Goal: Task Accomplishment & Management: Use online tool/utility

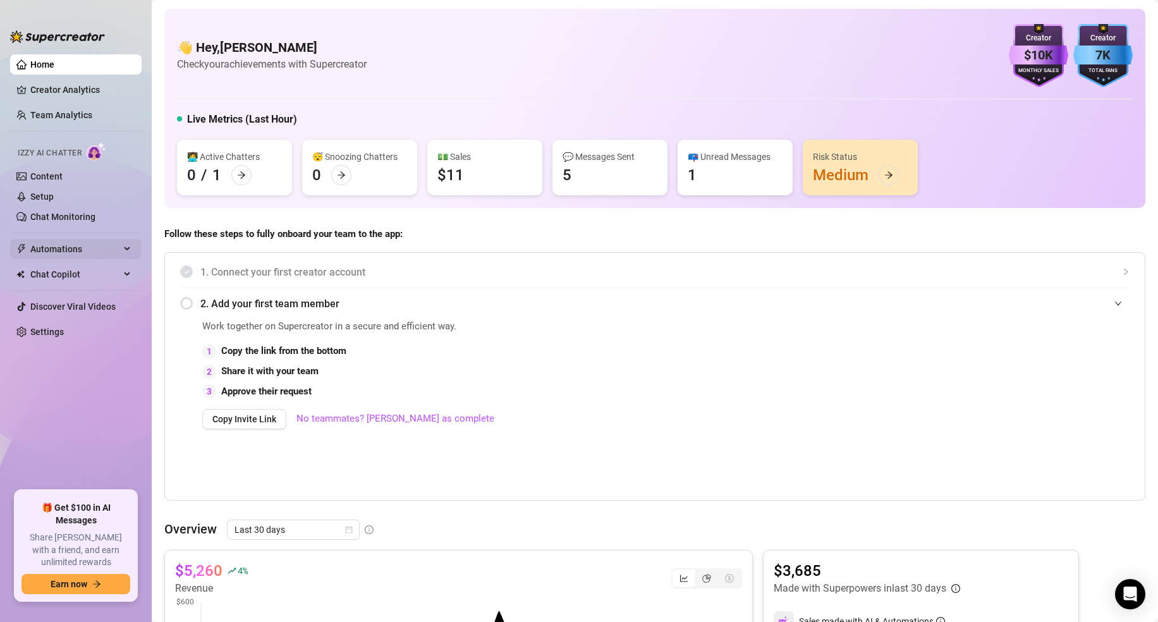
click at [52, 249] on span "Automations" at bounding box center [75, 249] width 90 height 20
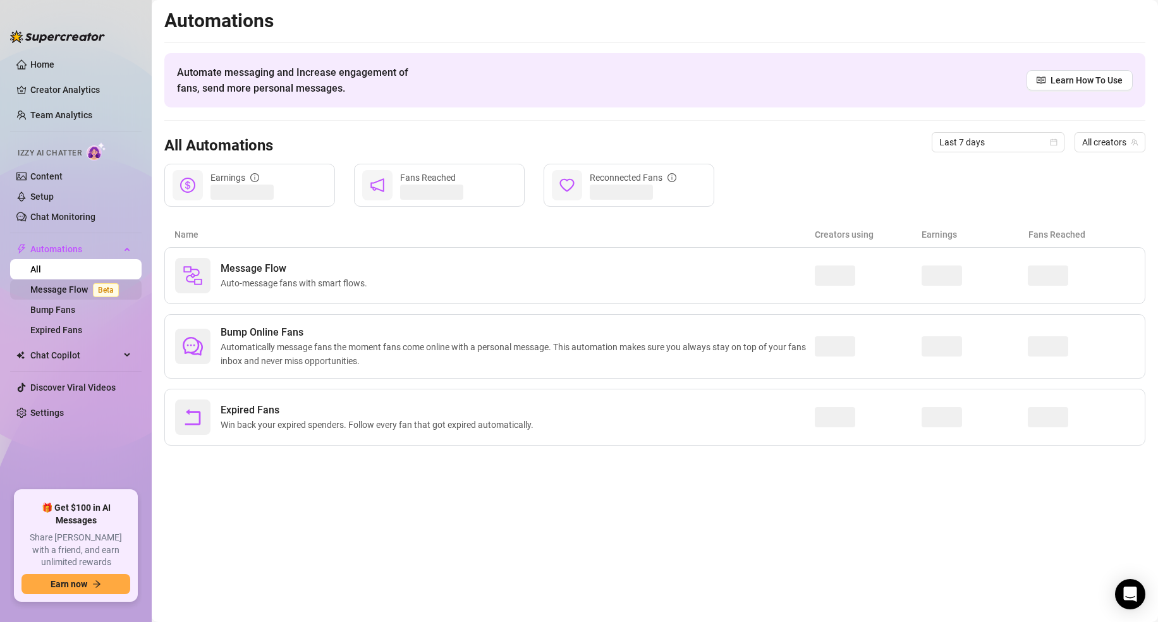
click at [53, 286] on link "Message Flow Beta" at bounding box center [77, 289] width 94 height 10
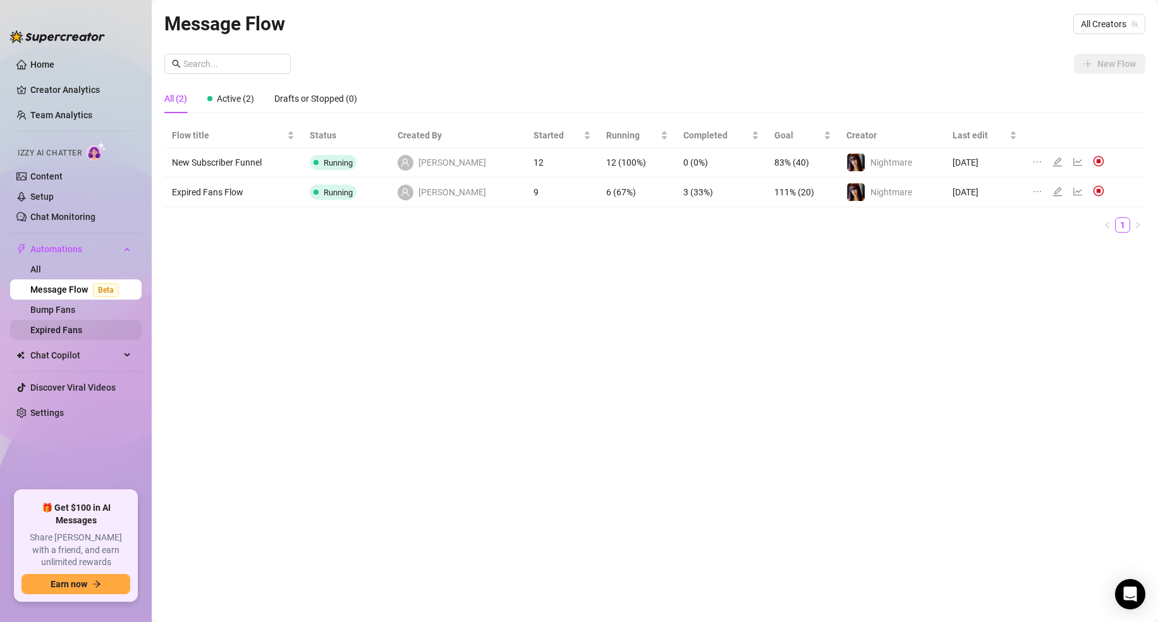
click at [47, 329] on link "Expired Fans" at bounding box center [56, 330] width 52 height 10
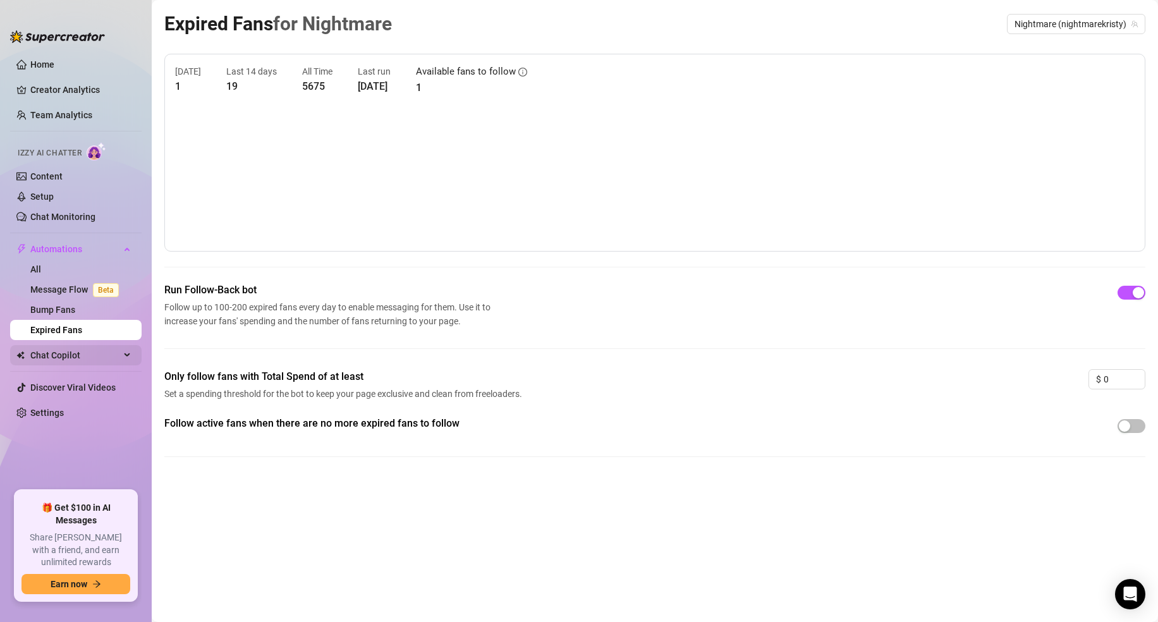
click at [44, 354] on span "Chat Copilot" at bounding box center [75, 355] width 90 height 20
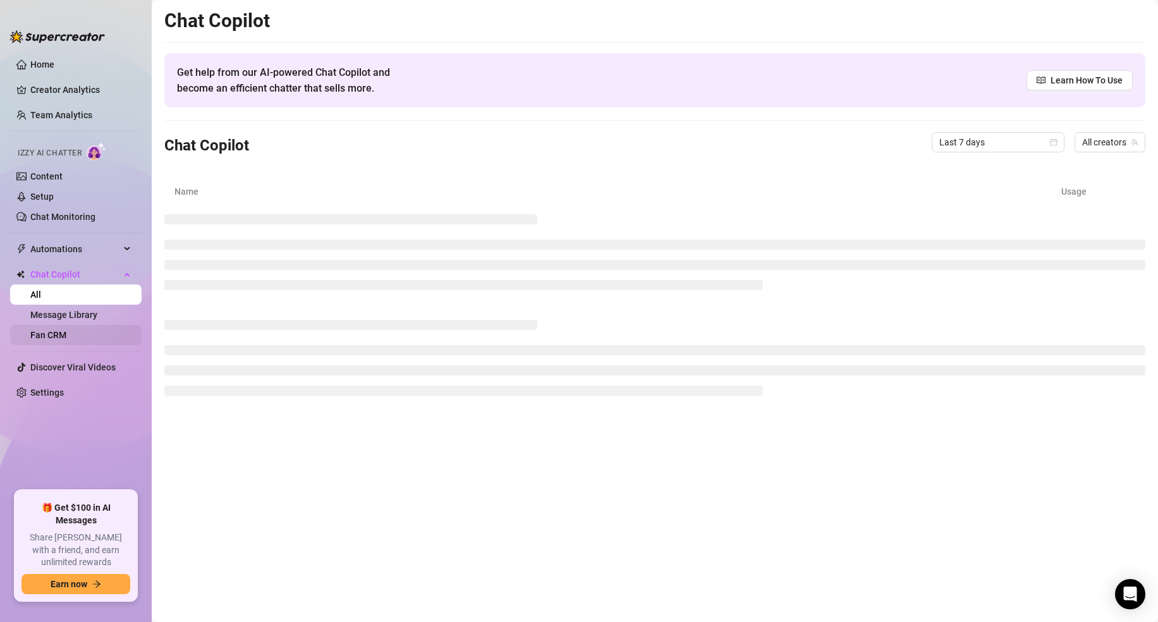
click at [58, 339] on link "Fan CRM" at bounding box center [48, 335] width 36 height 10
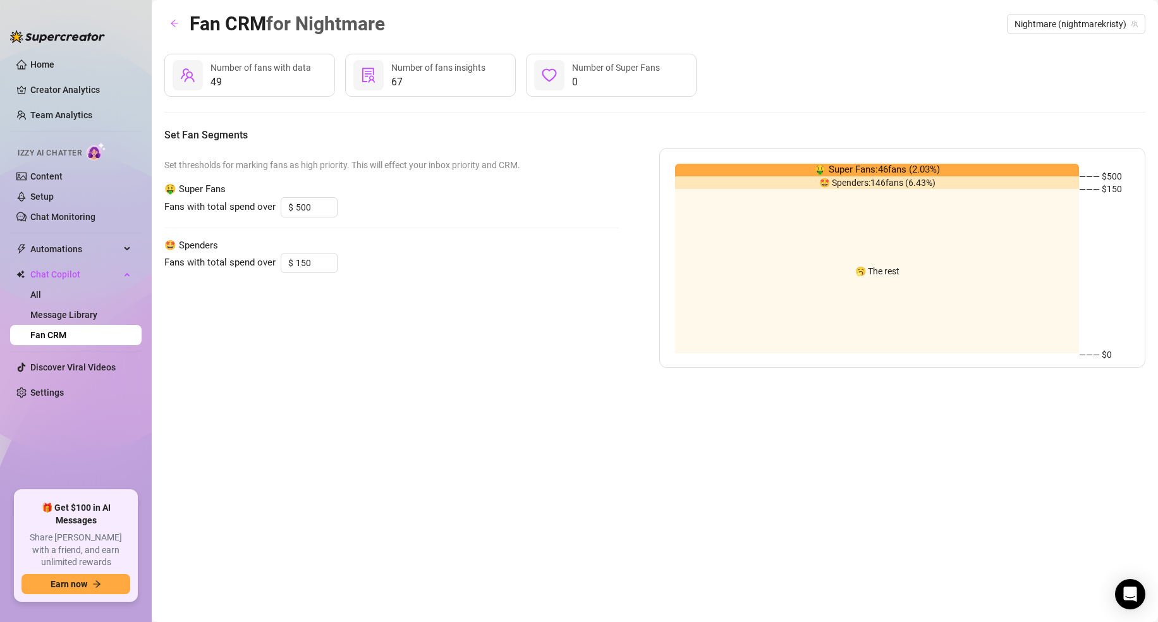
click at [765, 169] on div "🤑 Super Fans: 46 fans ( 2.03 %)" at bounding box center [877, 170] width 404 height 13
click at [751, 188] on div "🤩 Spenders: 146 fans ( 6.43 %)" at bounding box center [877, 182] width 404 height 13
click at [406, 73] on span "Number of fans insights" at bounding box center [438, 68] width 94 height 10
click at [368, 76] on icon "solution" at bounding box center [368, 75] width 15 height 15
click at [188, 81] on icon "team" at bounding box center [187, 75] width 15 height 15
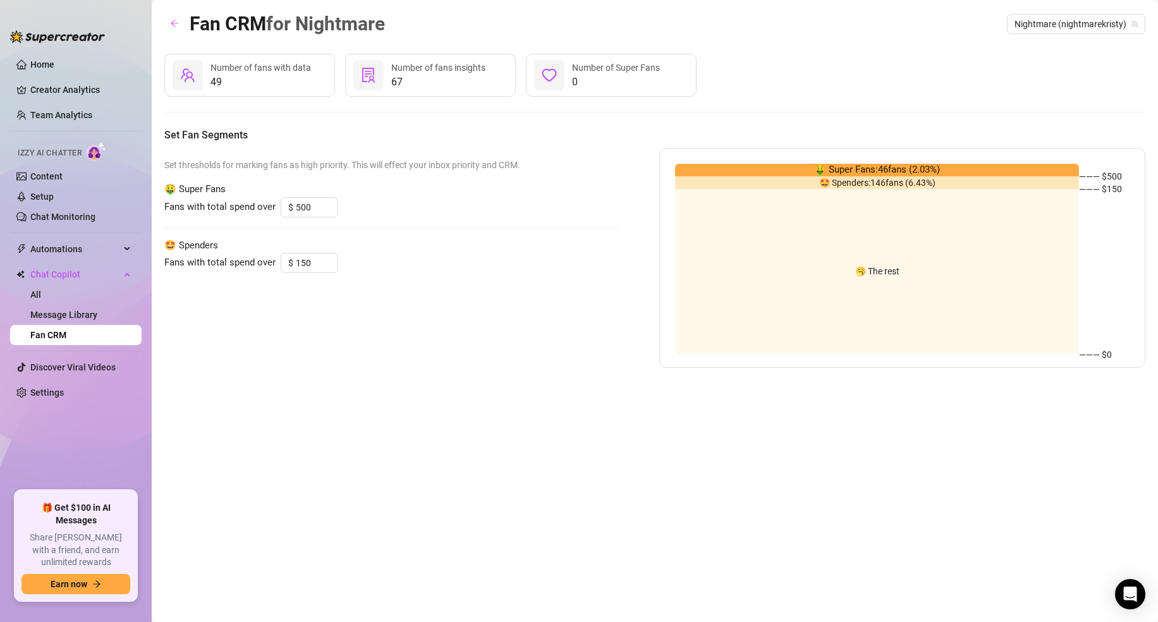
click at [197, 82] on div at bounding box center [188, 75] width 30 height 30
click at [36, 200] on link "Setup" at bounding box center [41, 196] width 23 height 10
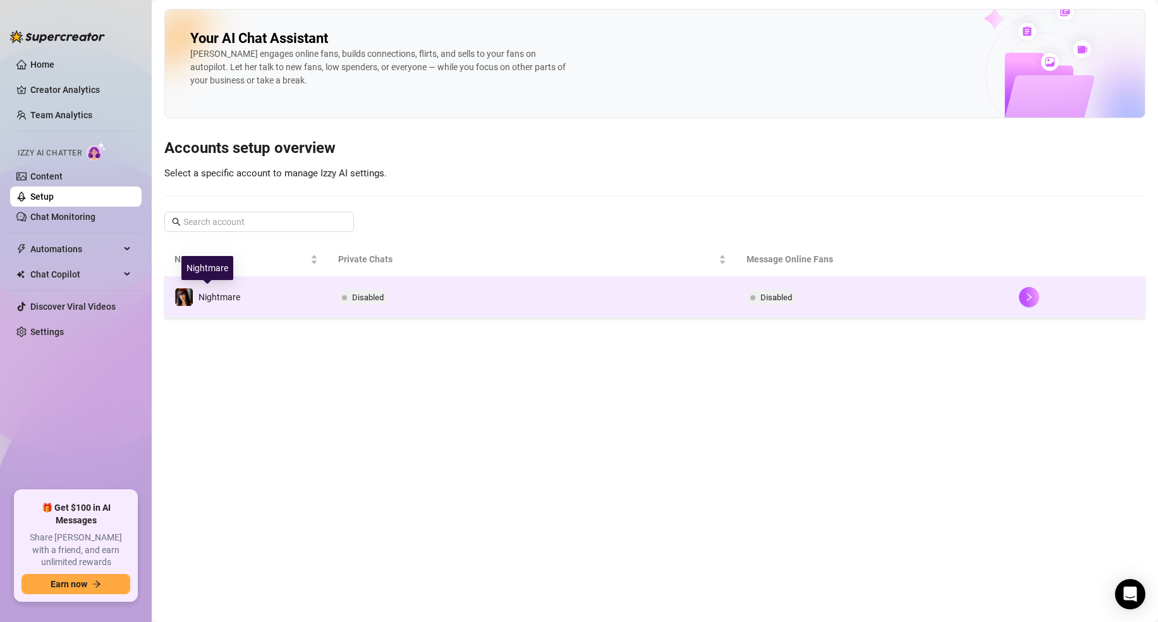
click at [225, 298] on span "Nightmare" at bounding box center [219, 297] width 42 height 10
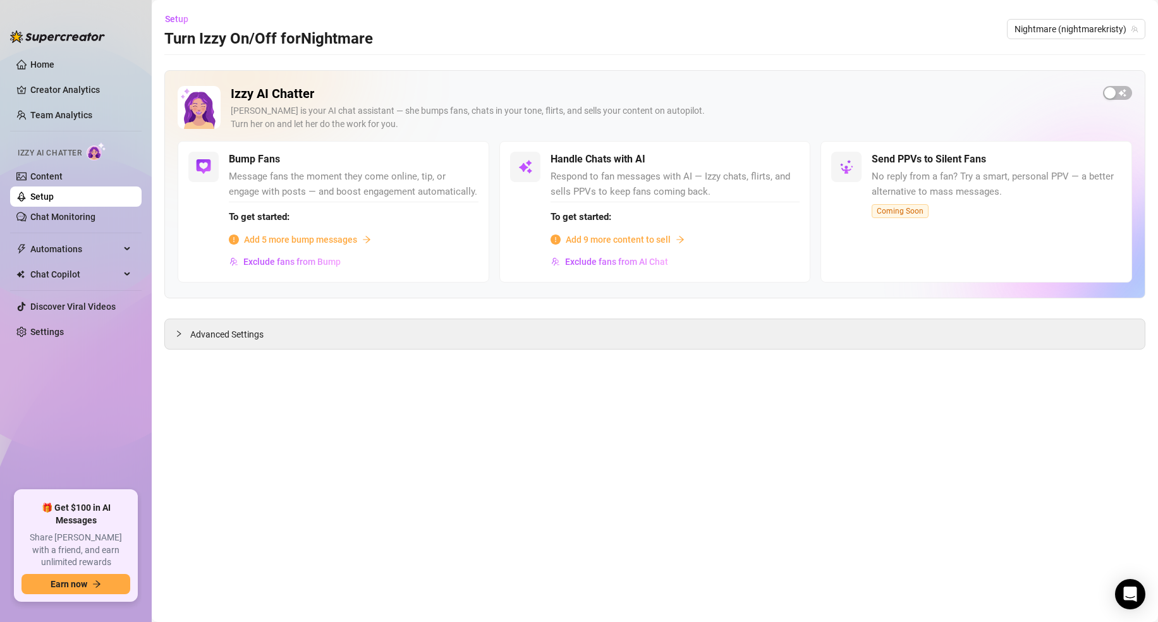
click at [899, 210] on span "Coming Soon" at bounding box center [900, 211] width 57 height 14
click at [901, 159] on h5 "Send PPVs to Silent Fans" at bounding box center [929, 159] width 114 height 15
click at [264, 237] on span "Add 5 more bump messages" at bounding box center [300, 240] width 113 height 14
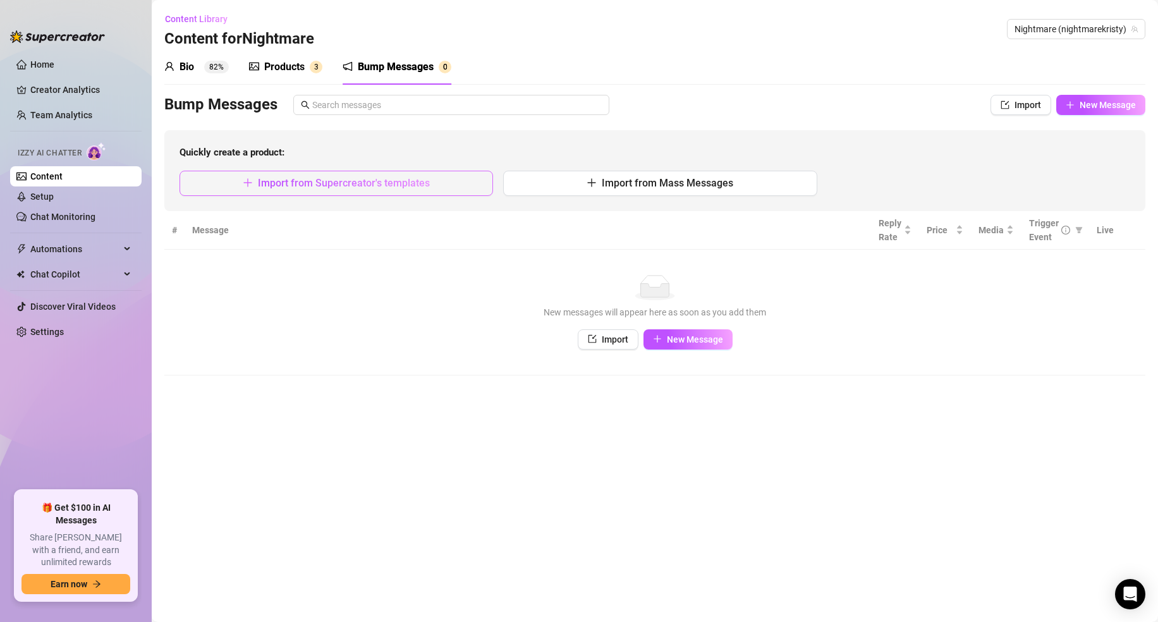
click at [337, 185] on span "Import from Supercreator's templates" at bounding box center [344, 183] width 172 height 12
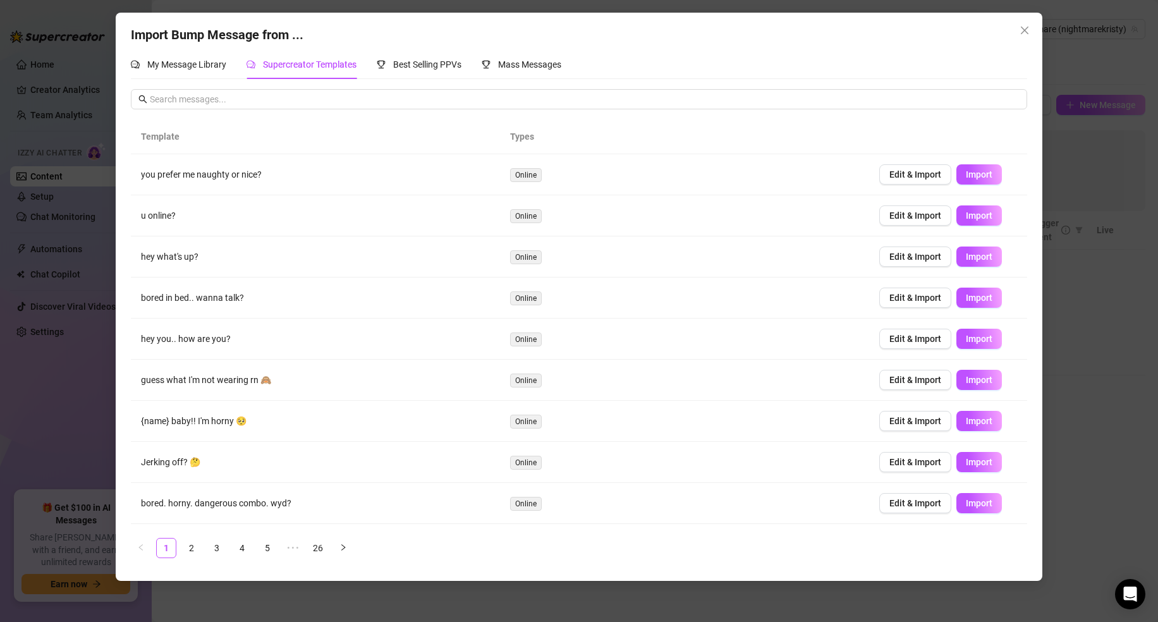
scroll to position [37, 0]
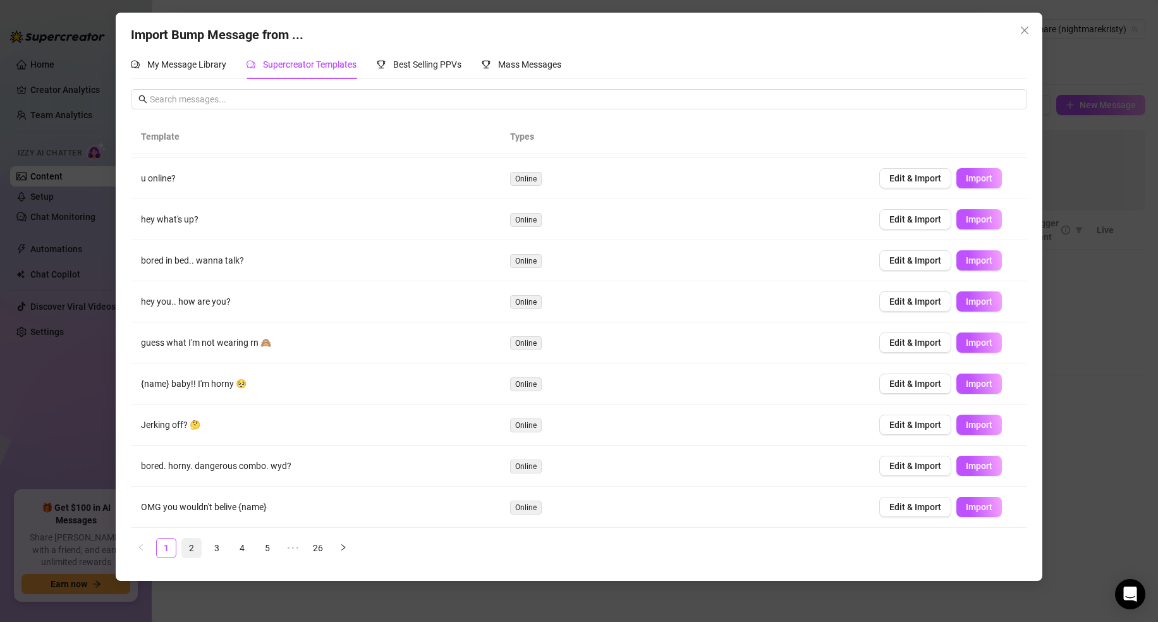
click at [195, 550] on link "2" at bounding box center [191, 547] width 19 height 19
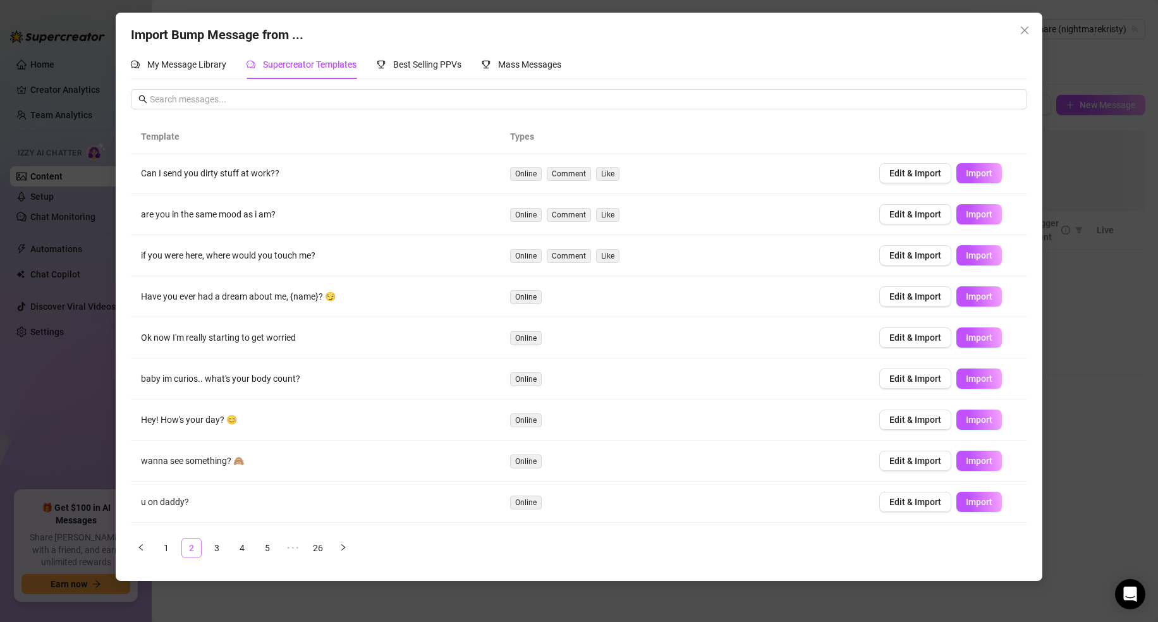
scroll to position [0, 0]
click at [223, 179] on td "Can I send you dirty stuff at work??" at bounding box center [315, 174] width 369 height 41
click at [920, 176] on span "Edit & Import" at bounding box center [915, 174] width 52 height 10
type textarea "Can I send you dirty stuff at work??"
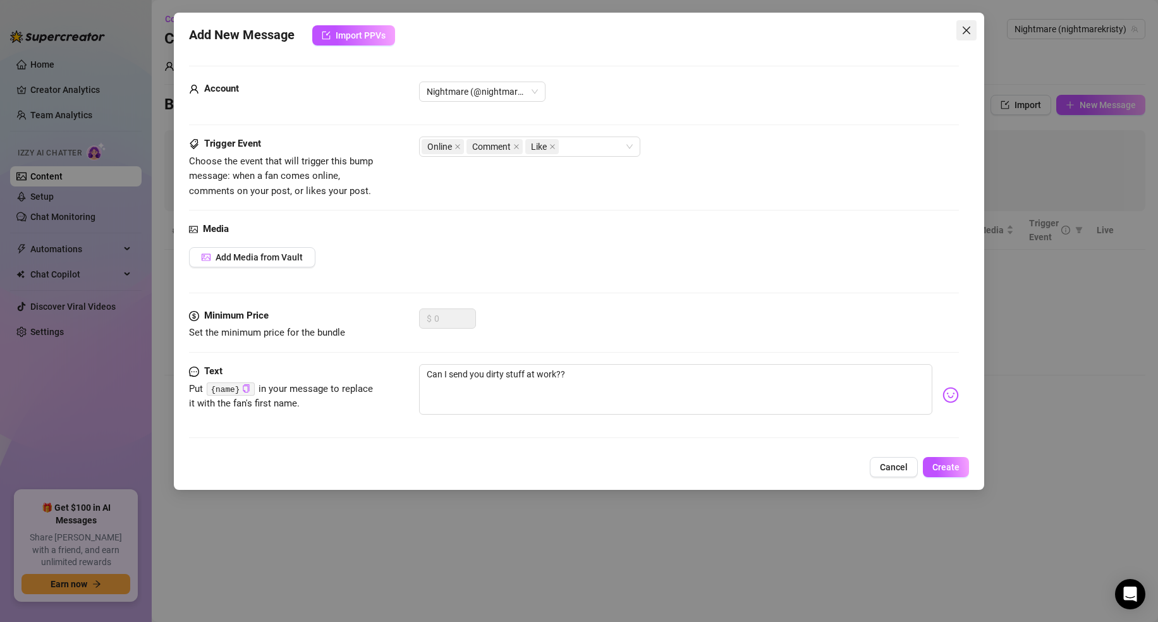
click at [963, 30] on icon "close" at bounding box center [966, 30] width 10 height 10
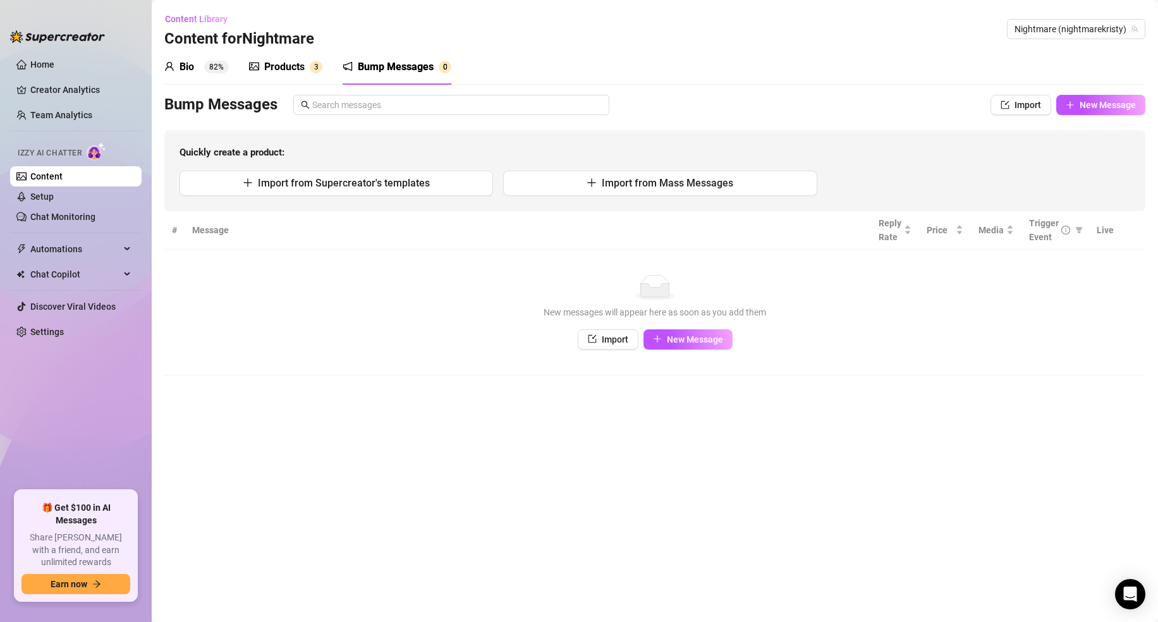
click at [280, 70] on div "Products" at bounding box center [284, 66] width 40 height 15
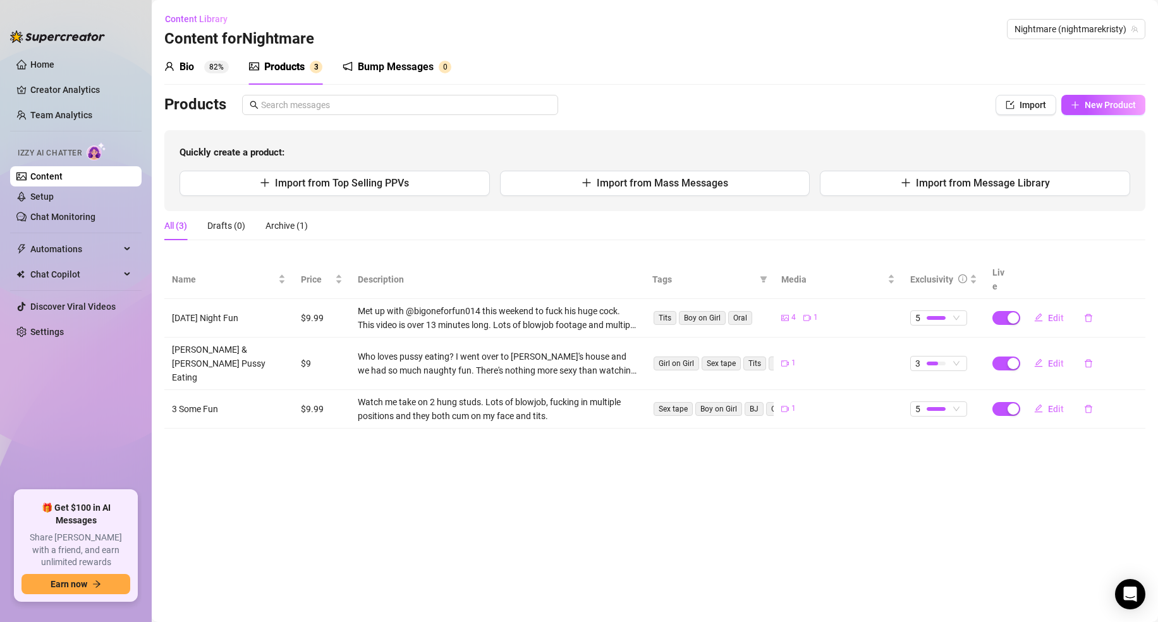
click at [275, 66] on div "Products" at bounding box center [284, 66] width 40 height 15
click at [386, 59] on div "Bump Messages" at bounding box center [396, 66] width 76 height 15
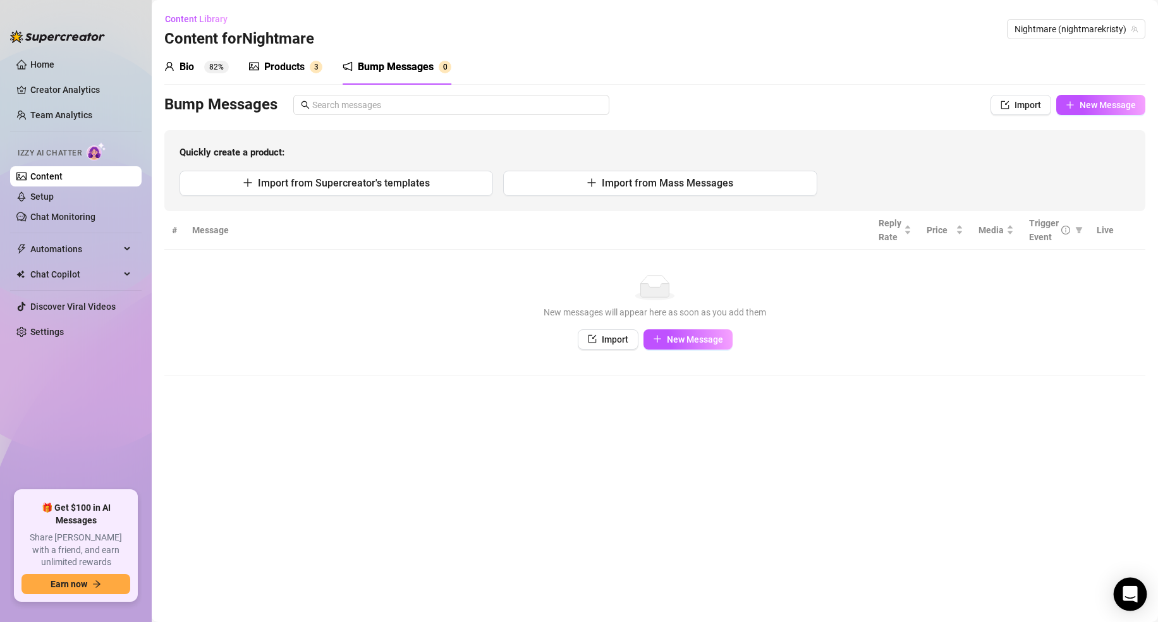
click at [1134, 595] on icon "Open Intercom Messenger" at bounding box center [1129, 594] width 15 height 16
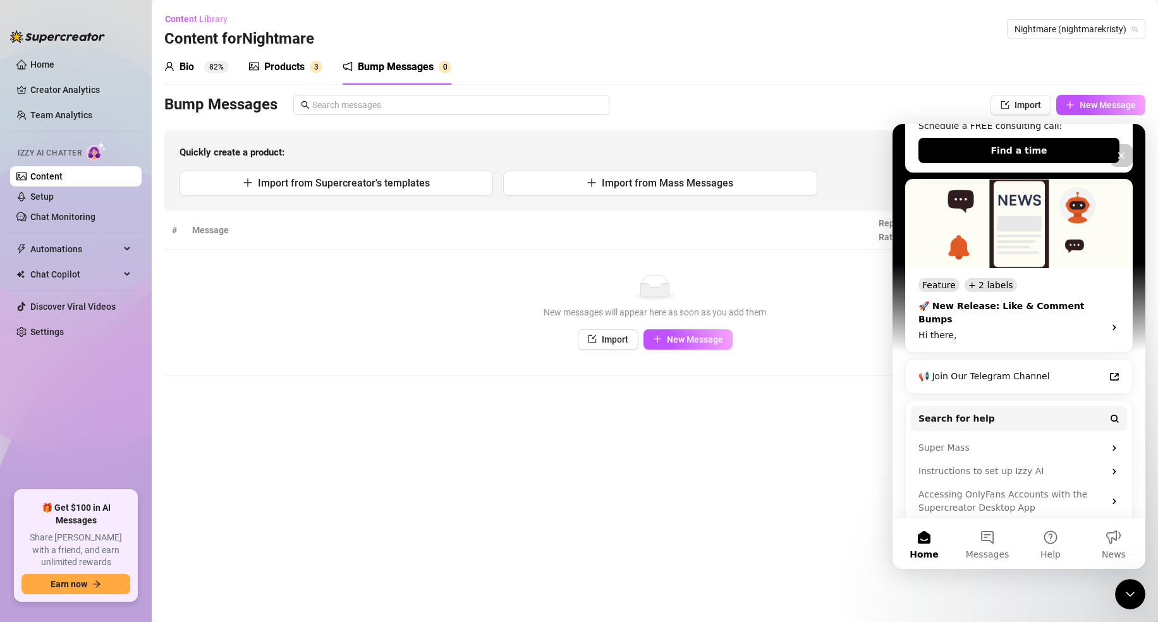
scroll to position [260, 0]
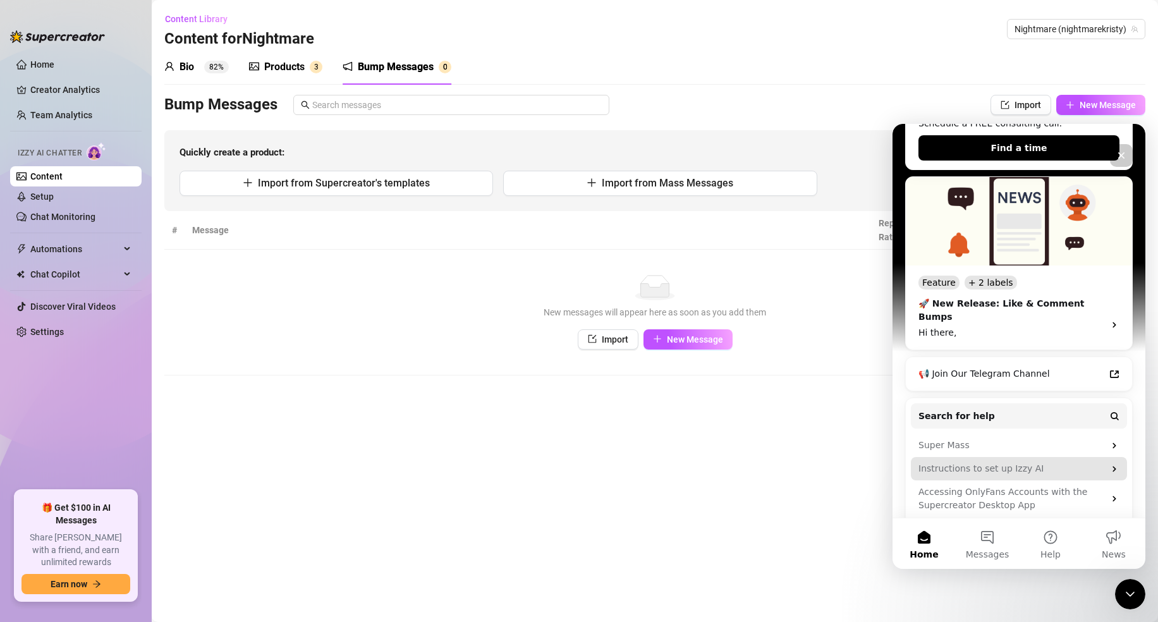
click at [1047, 462] on div "Instructions to set up Izzy AI" at bounding box center [1011, 468] width 186 height 13
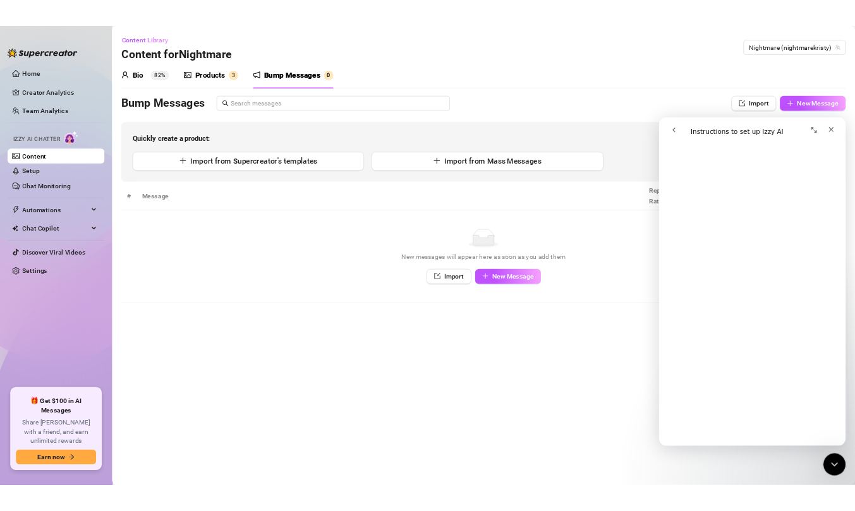
scroll to position [0, 0]
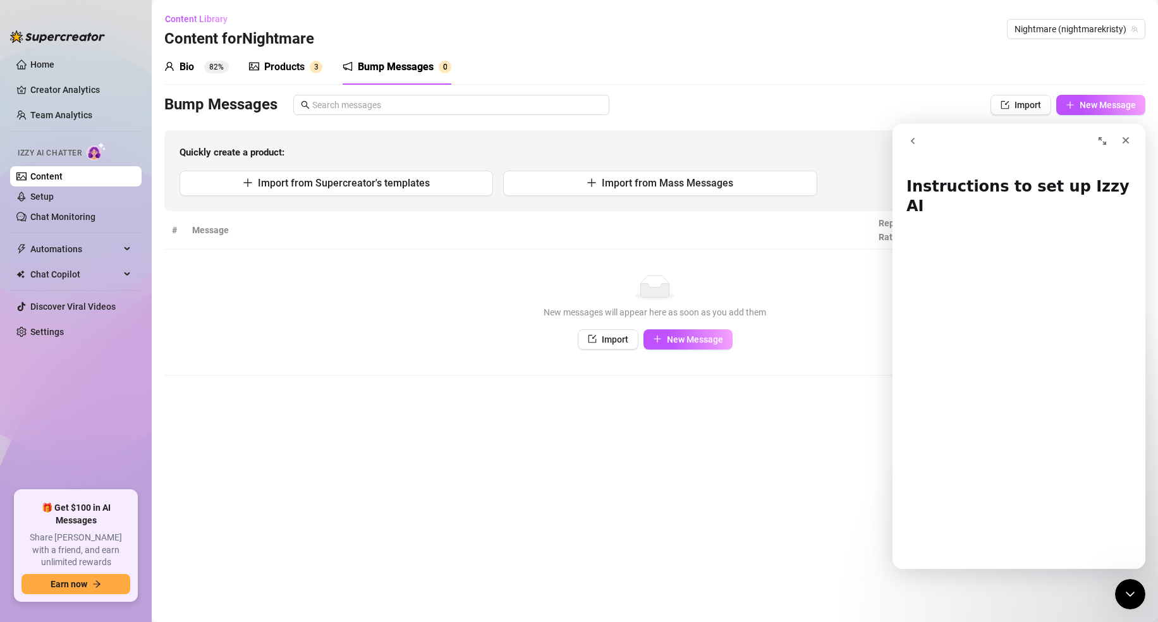
click at [913, 141] on icon "go back" at bounding box center [913, 141] width 10 height 10
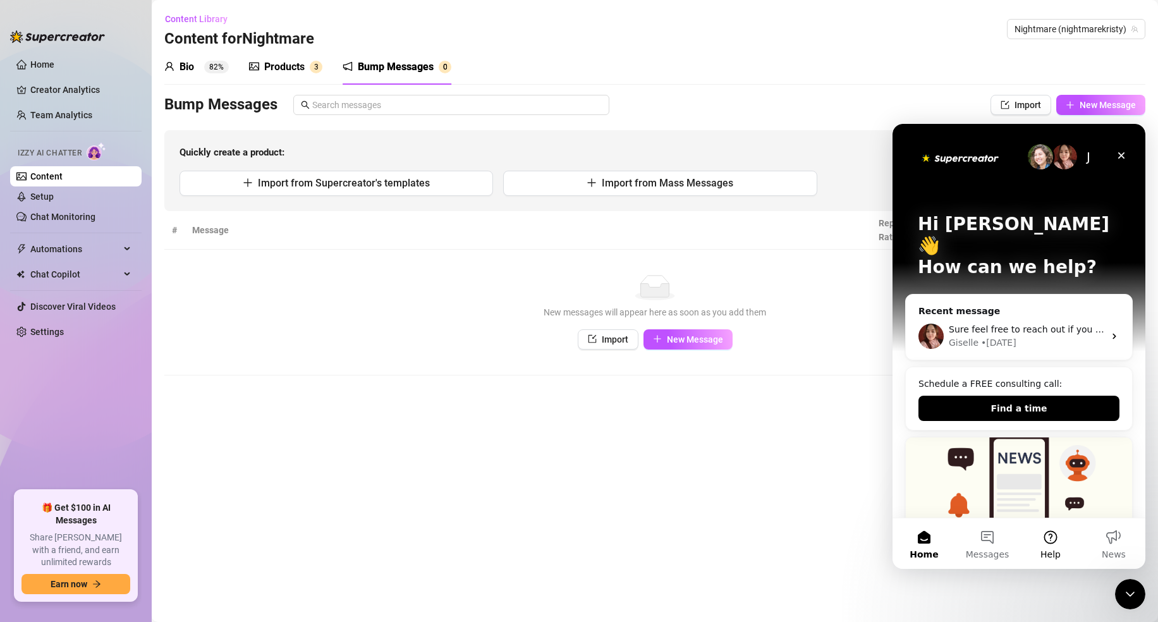
click at [1050, 535] on button "Help" at bounding box center [1050, 543] width 63 height 51
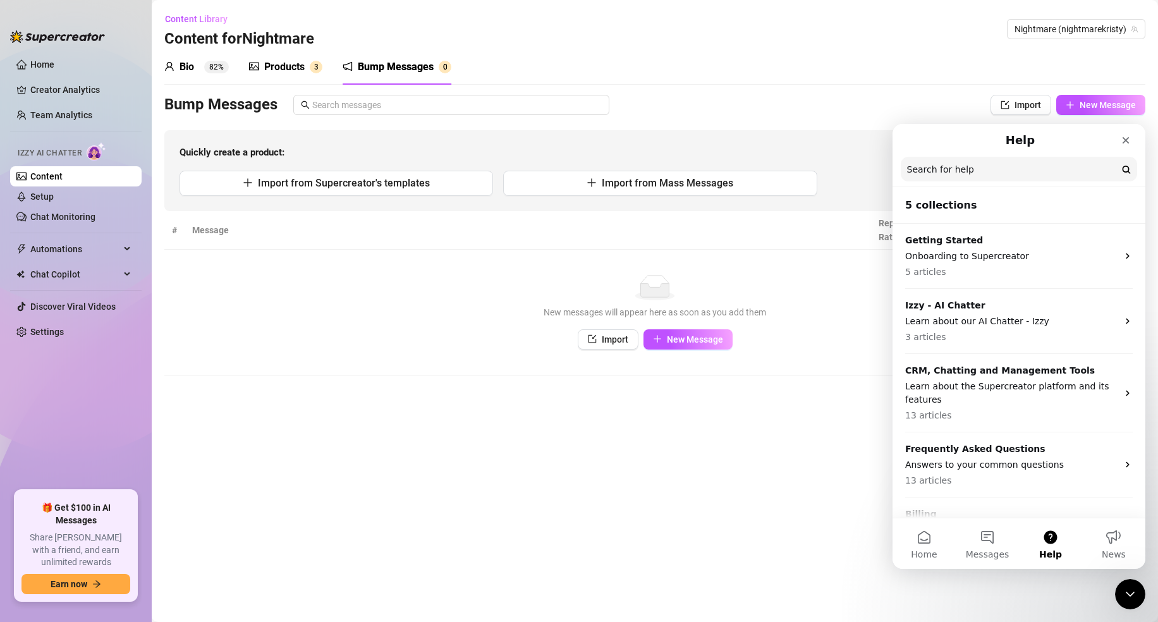
click at [949, 170] on input "Search for help" at bounding box center [1019, 169] width 236 height 25
type input "bump messages"
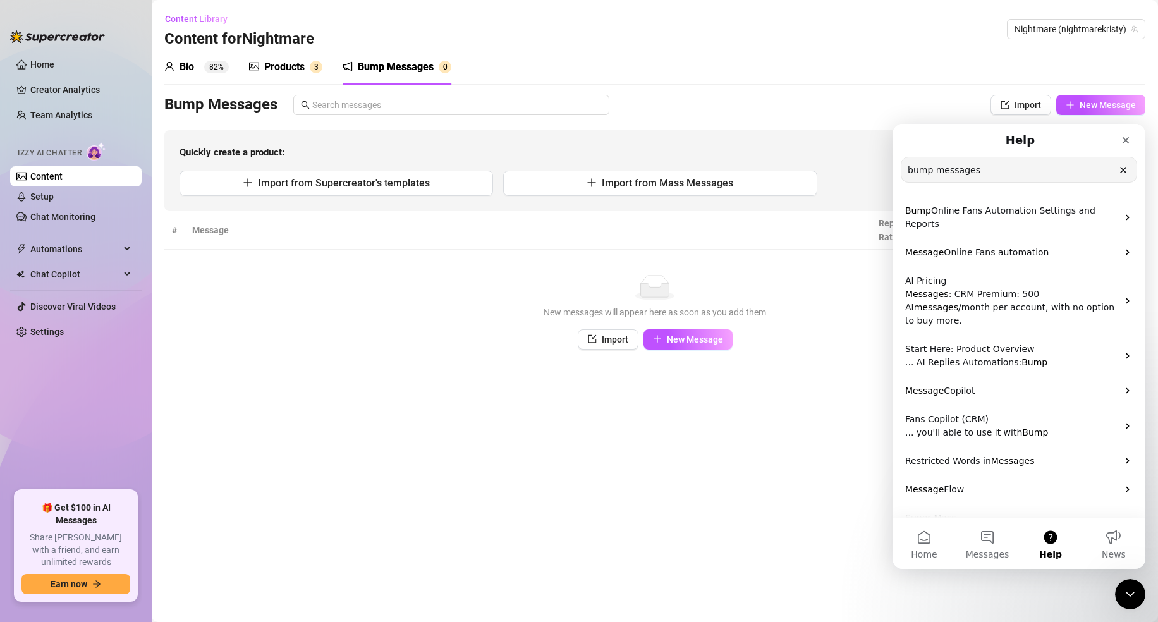
click at [688, 513] on main "Content Library Content for Nightmare Nightmare (nightmarekristy) Bio 82% Produ…" at bounding box center [655, 311] width 1006 height 622
